Goal: Information Seeking & Learning: Learn about a topic

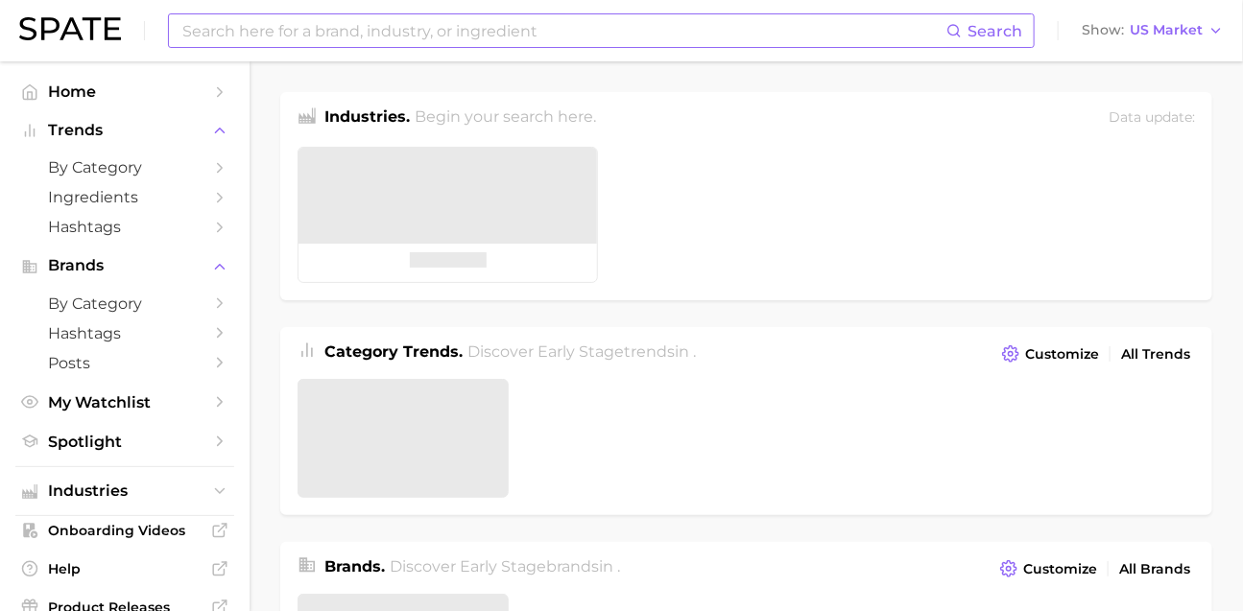
click at [496, 31] on input at bounding box center [563, 30] width 766 height 33
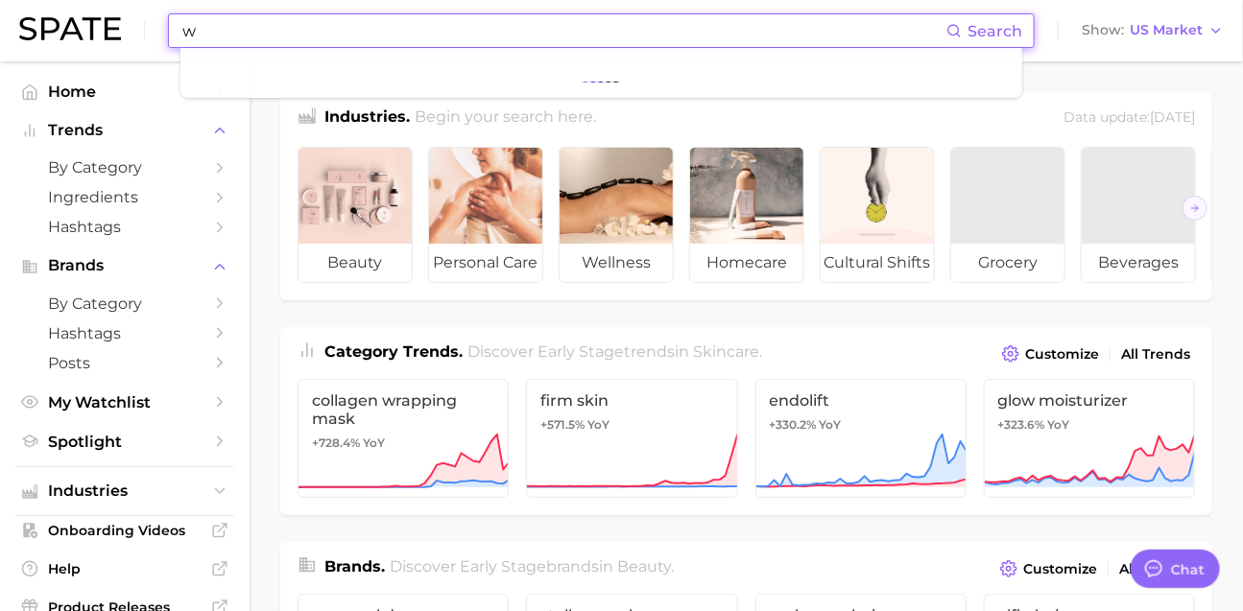
scroll to position [3099, 0]
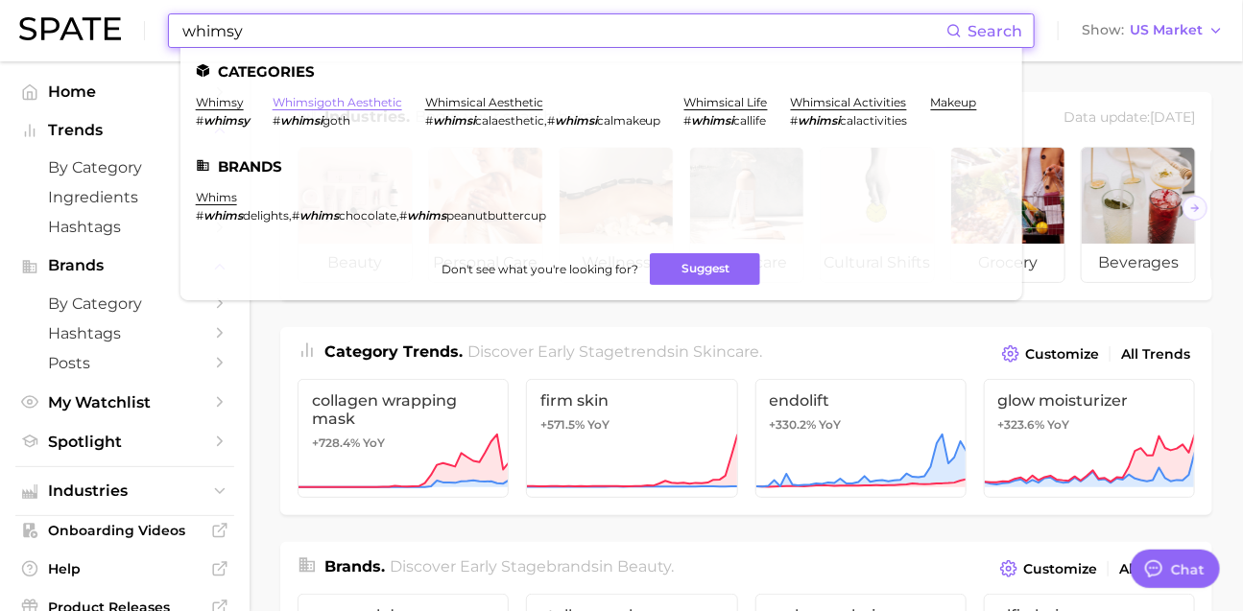
type input "whimsy"
click at [402, 99] on link "whimsigoth aesthetic" at bounding box center [338, 102] width 130 height 14
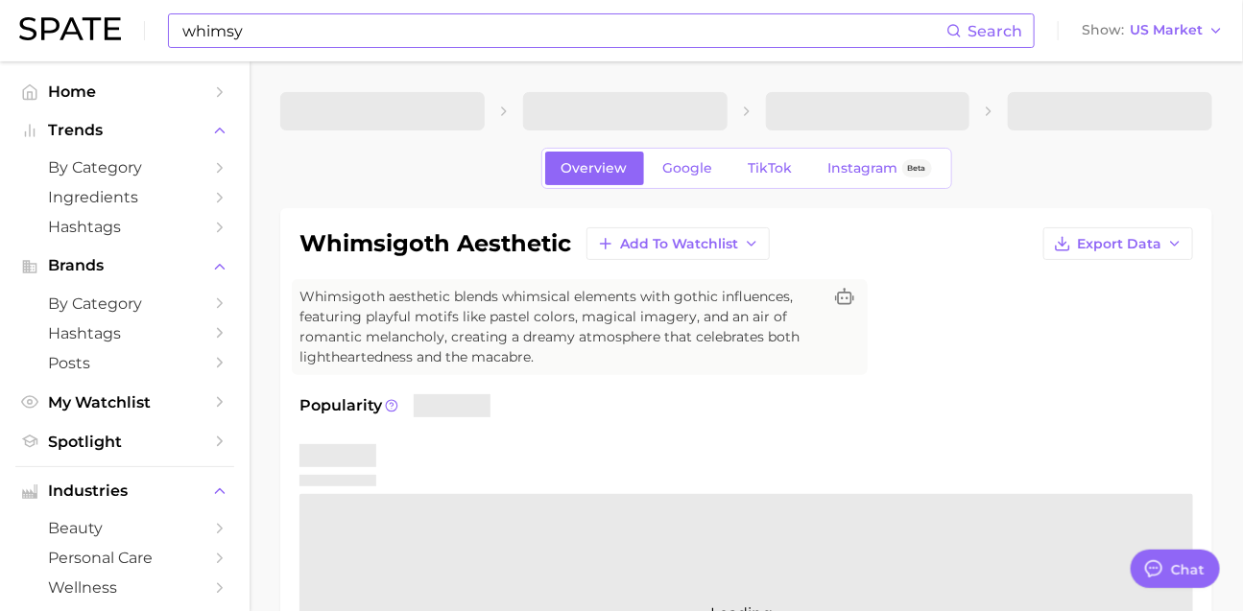
click at [850, 45] on input "whimsy" at bounding box center [563, 30] width 766 height 33
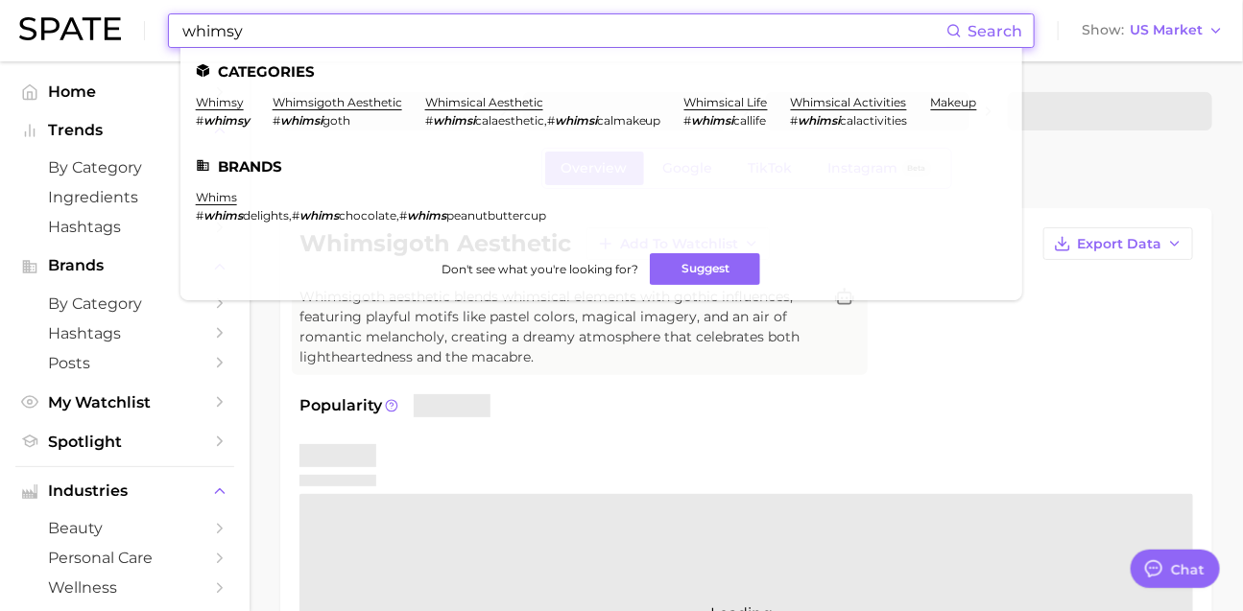
click at [854, 31] on input "whimsy" at bounding box center [563, 30] width 766 height 33
type textarea "x"
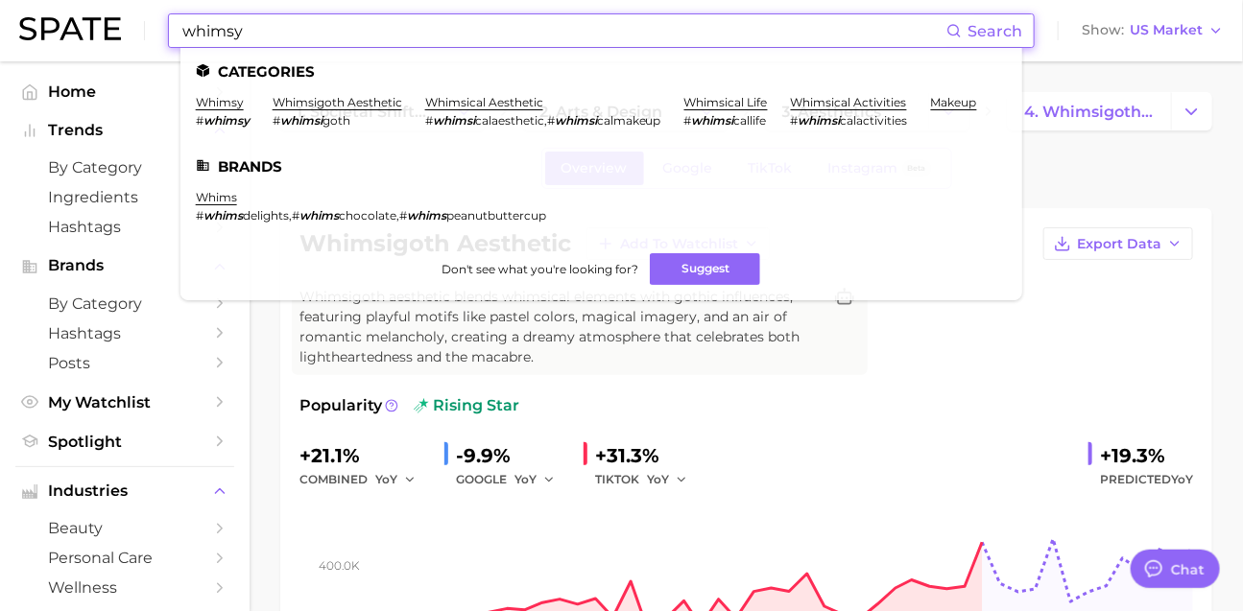
click at [334, 32] on input "whimsy" at bounding box center [563, 30] width 766 height 33
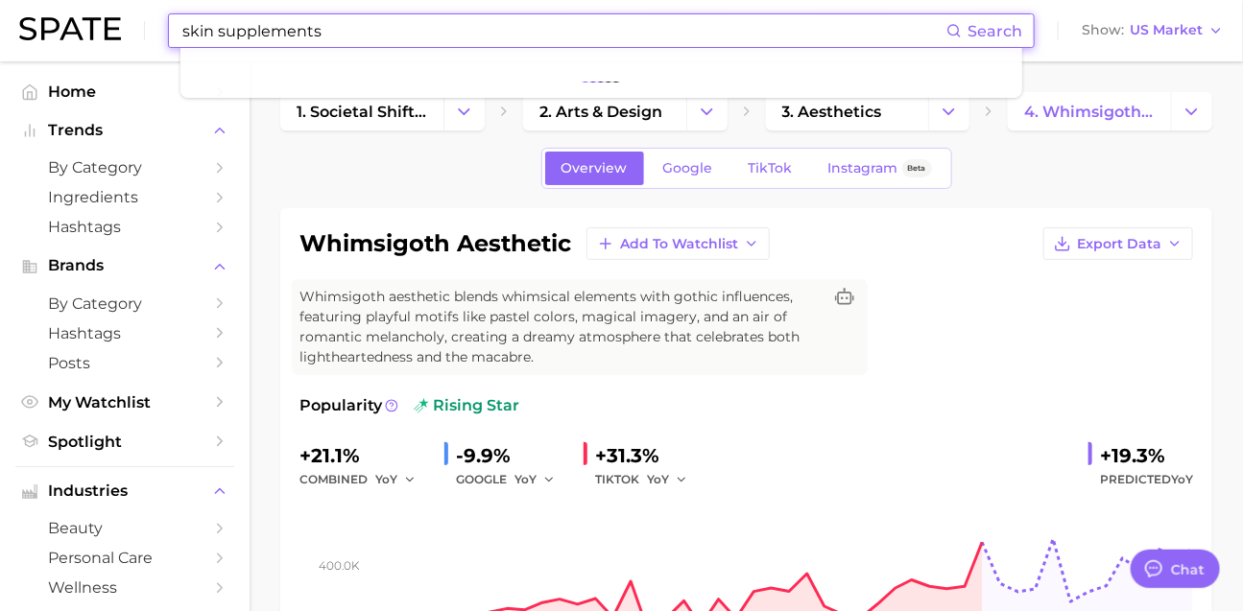
type input "skin supplements"
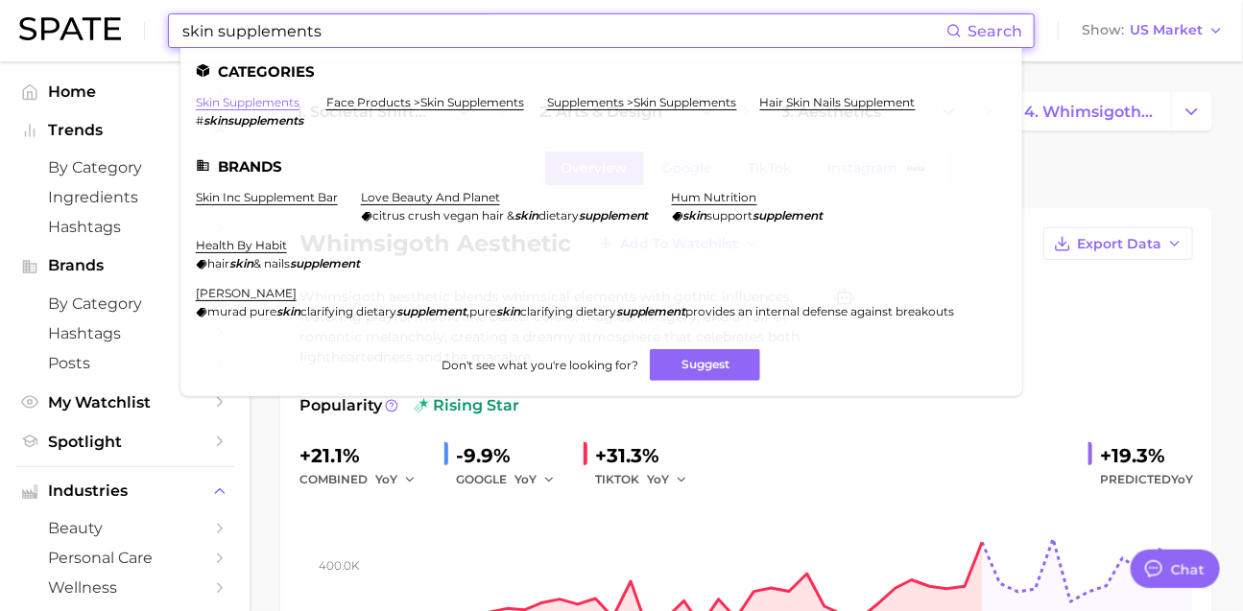
click at [263, 109] on link "skin supplements" at bounding box center [248, 102] width 104 height 14
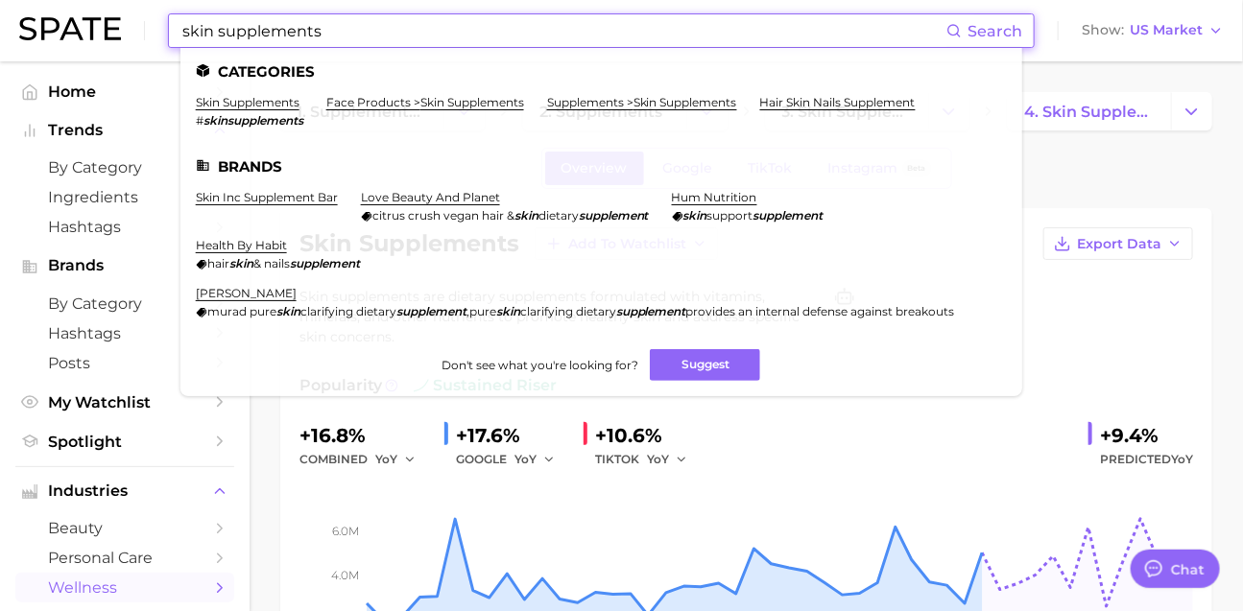
click at [641, 41] on input "skin supplements" at bounding box center [563, 30] width 766 height 33
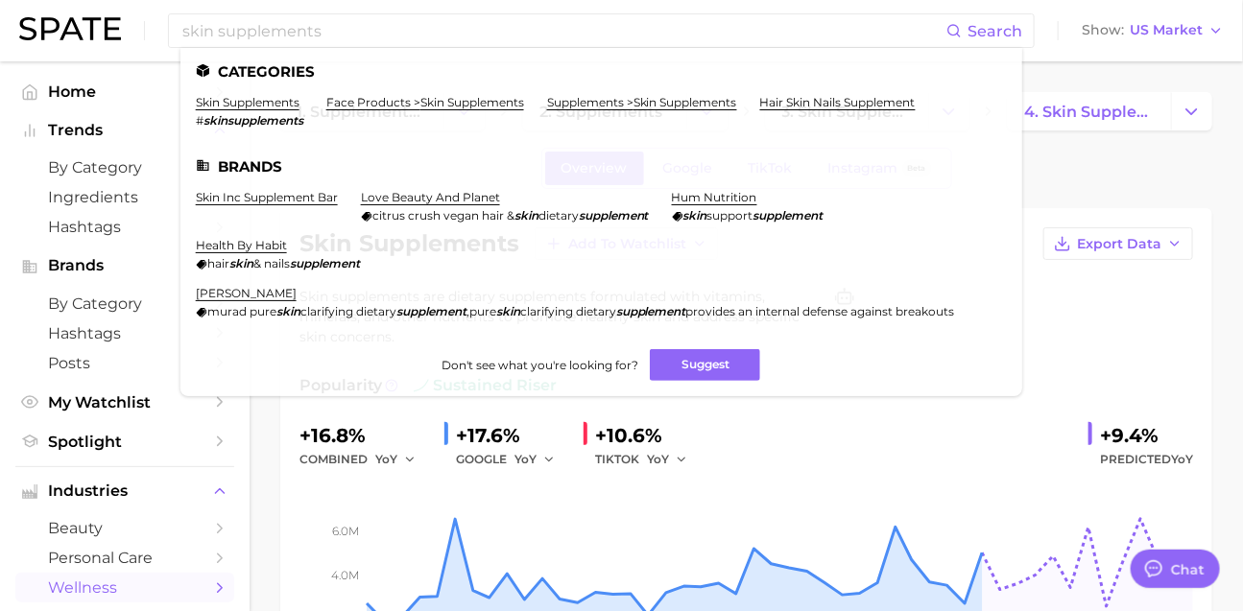
click at [1075, 168] on div "Overview Google TikTok Instagram Beta" at bounding box center [746, 168] width 932 height 41
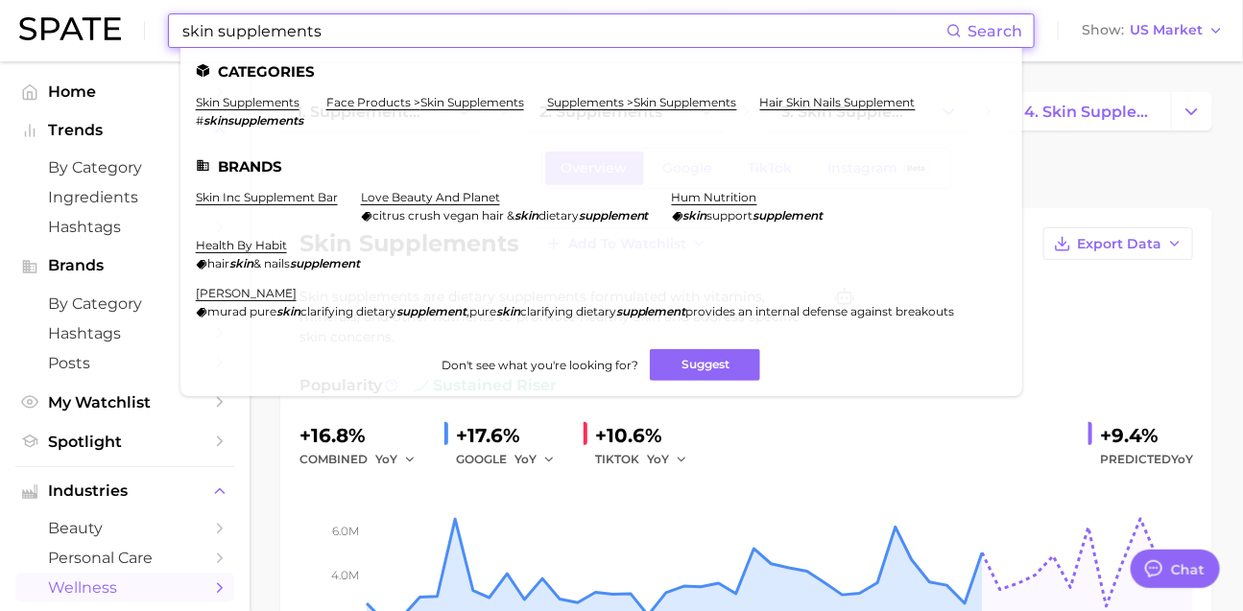
click at [733, 40] on input "skin supplements" at bounding box center [563, 30] width 766 height 33
click at [524, 109] on link "face products > skin supplements" at bounding box center [425, 102] width 198 height 14
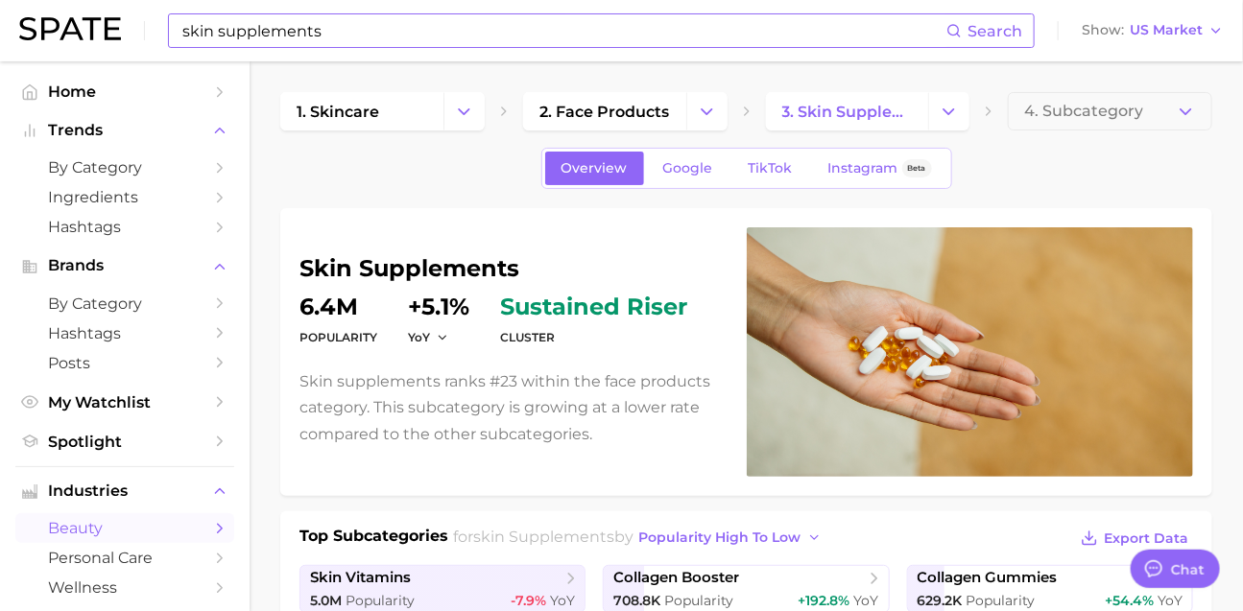
click at [580, 35] on input "skin supplements" at bounding box center [563, 30] width 766 height 33
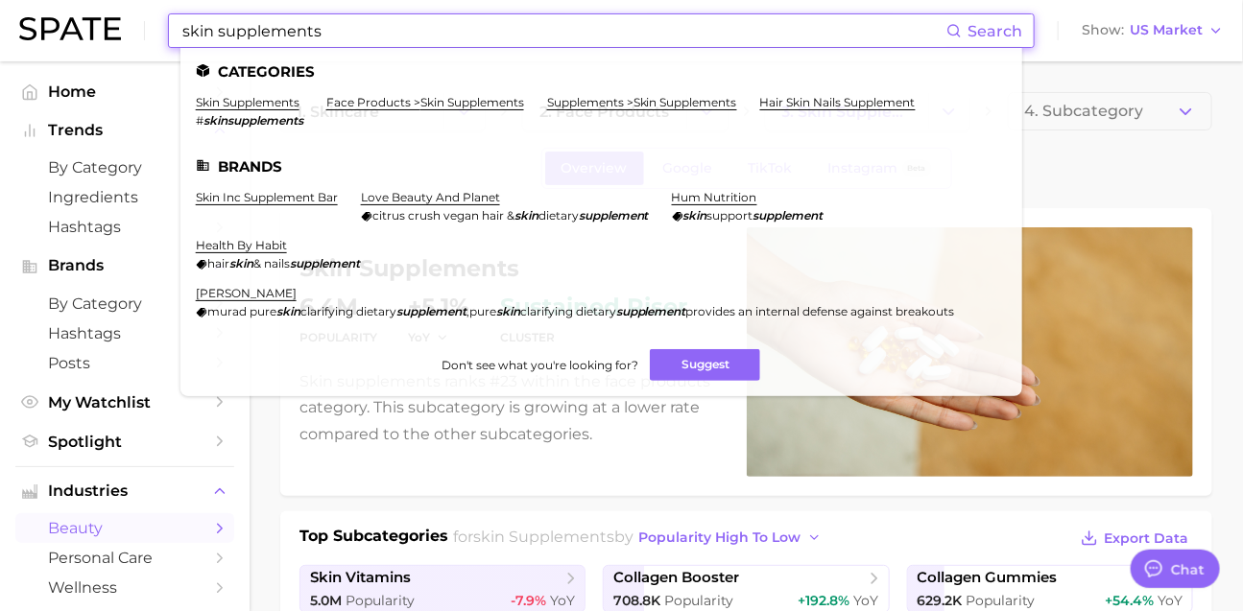
click at [580, 35] on input "skin supplements" at bounding box center [563, 30] width 766 height 33
click at [1111, 175] on div "Overview Google TikTok Instagram Beta" at bounding box center [746, 168] width 932 height 41
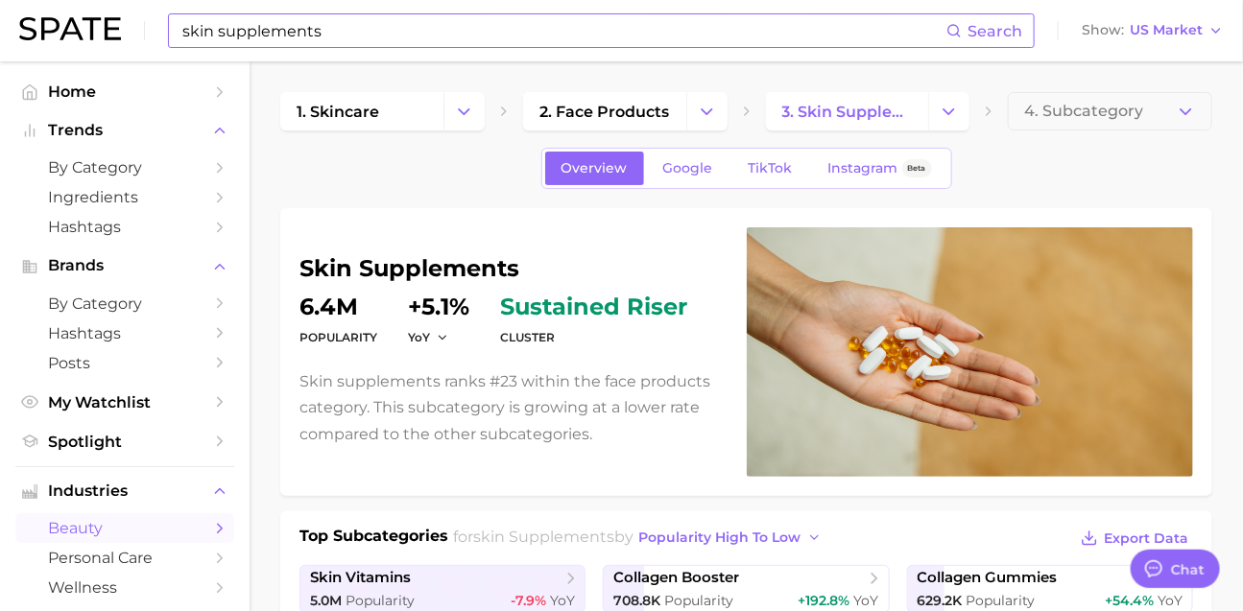
click at [699, 41] on input "skin supplements" at bounding box center [563, 30] width 766 height 33
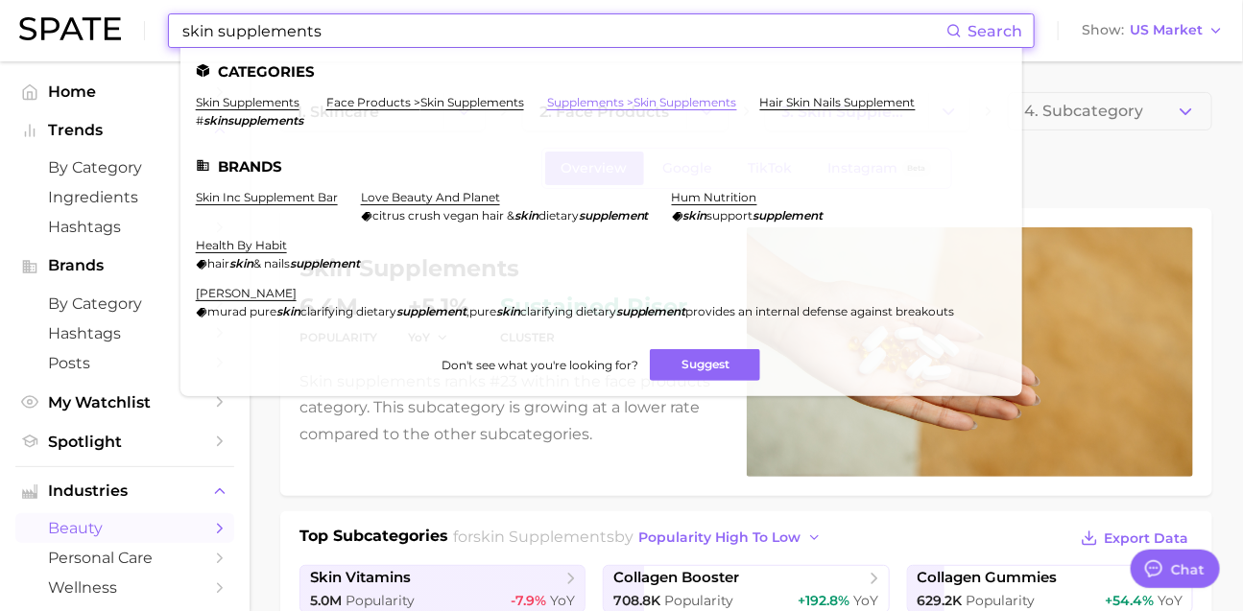
click at [693, 102] on link "supplements > skin supplements" at bounding box center [642, 102] width 190 height 14
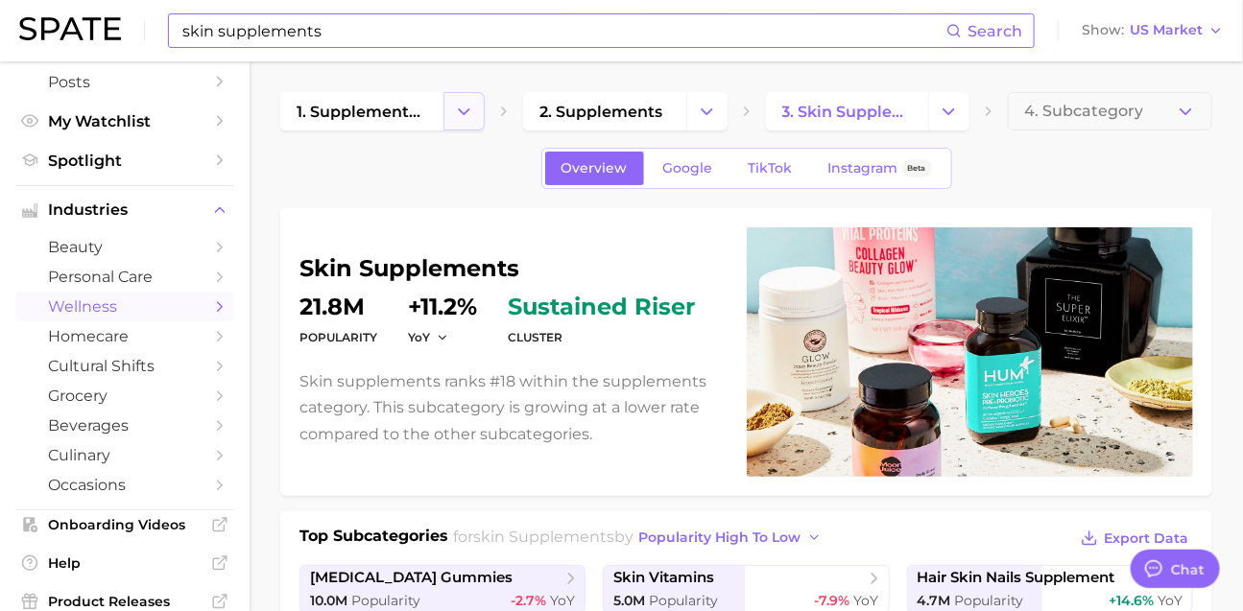
click at [461, 117] on icon "Change Category" at bounding box center [464, 112] width 20 height 20
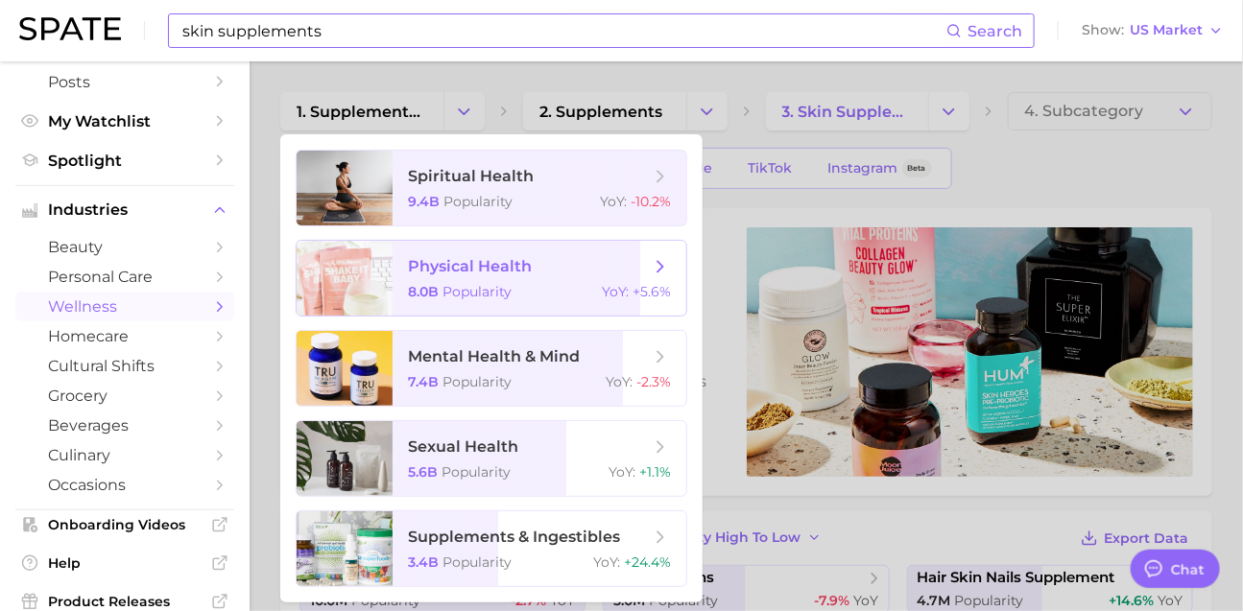
scroll to position [298, 0]
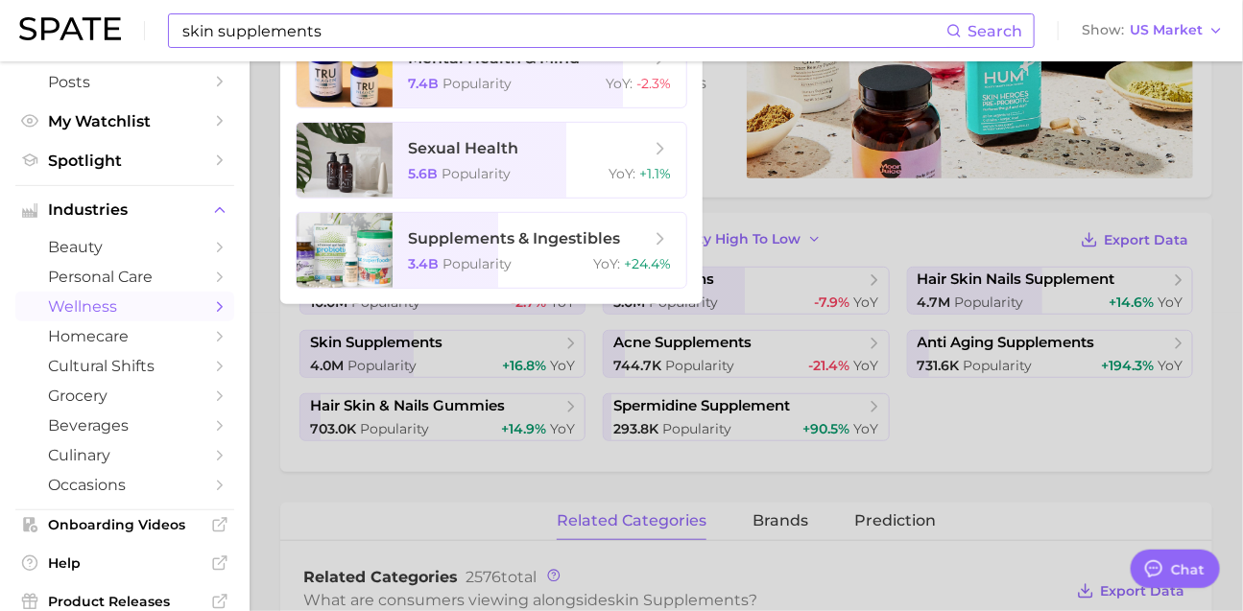
click at [532, 288] on span "supplements & ingestibles 3.4b Popularity YoY : +24.4%" at bounding box center [540, 250] width 294 height 75
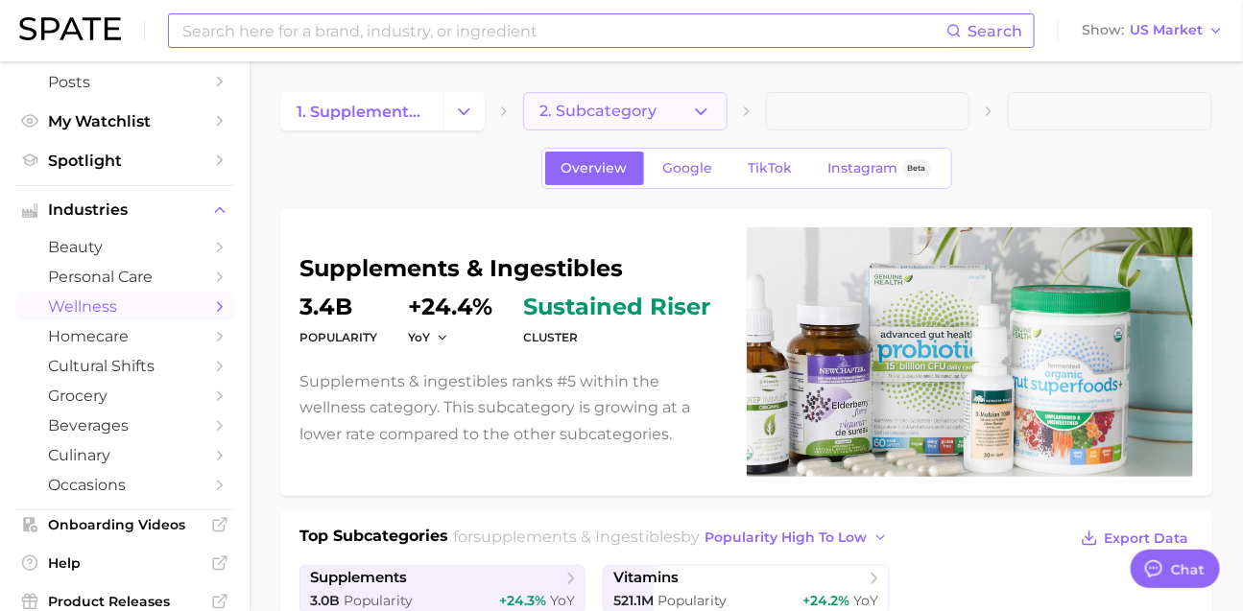
click at [684, 123] on button "2. Subcategory" at bounding box center [625, 111] width 204 height 38
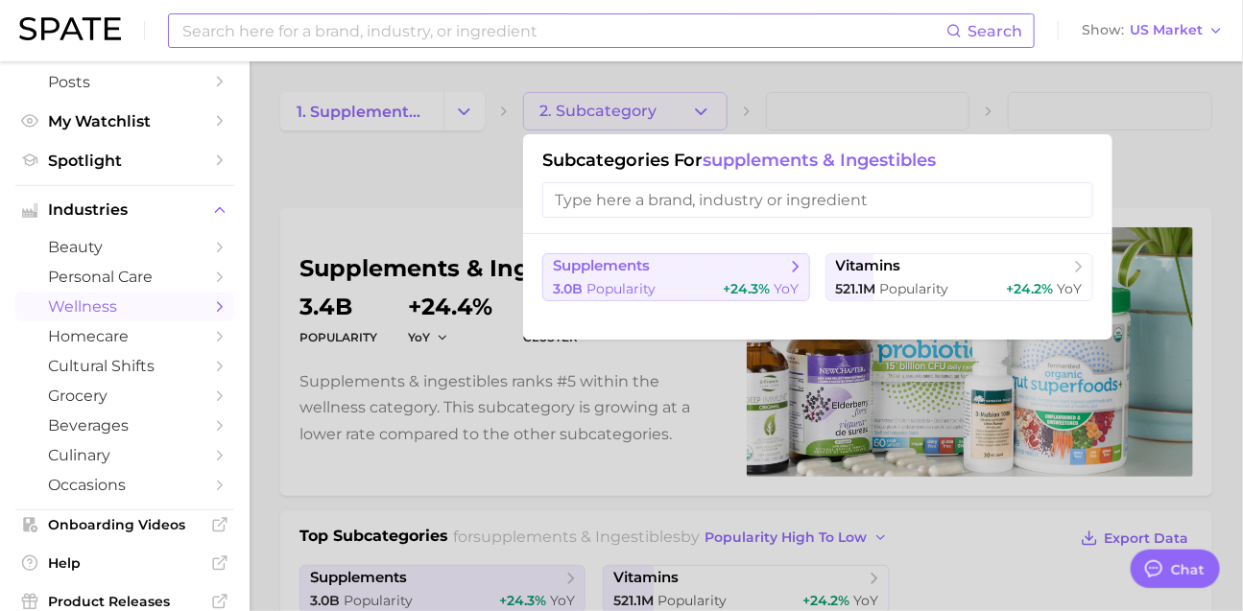
click at [712, 263] on span "supplements" at bounding box center [669, 266] width 233 height 19
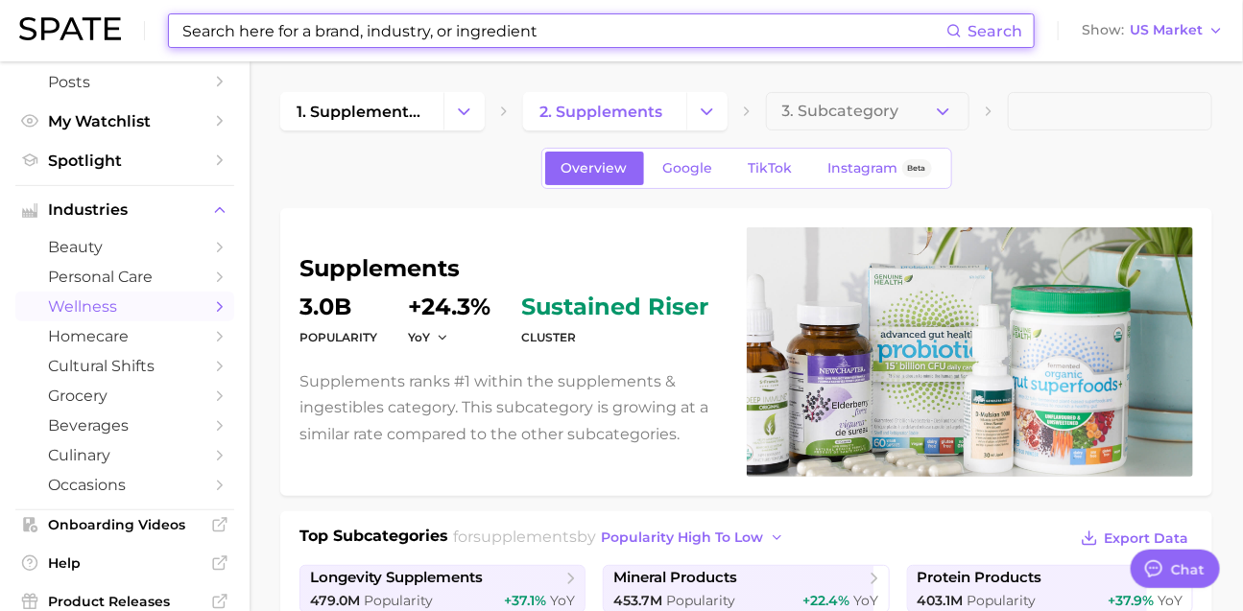
click at [349, 36] on input at bounding box center [563, 30] width 766 height 33
